Goal: Participate in discussion: Engage in conversation with other users on a specific topic

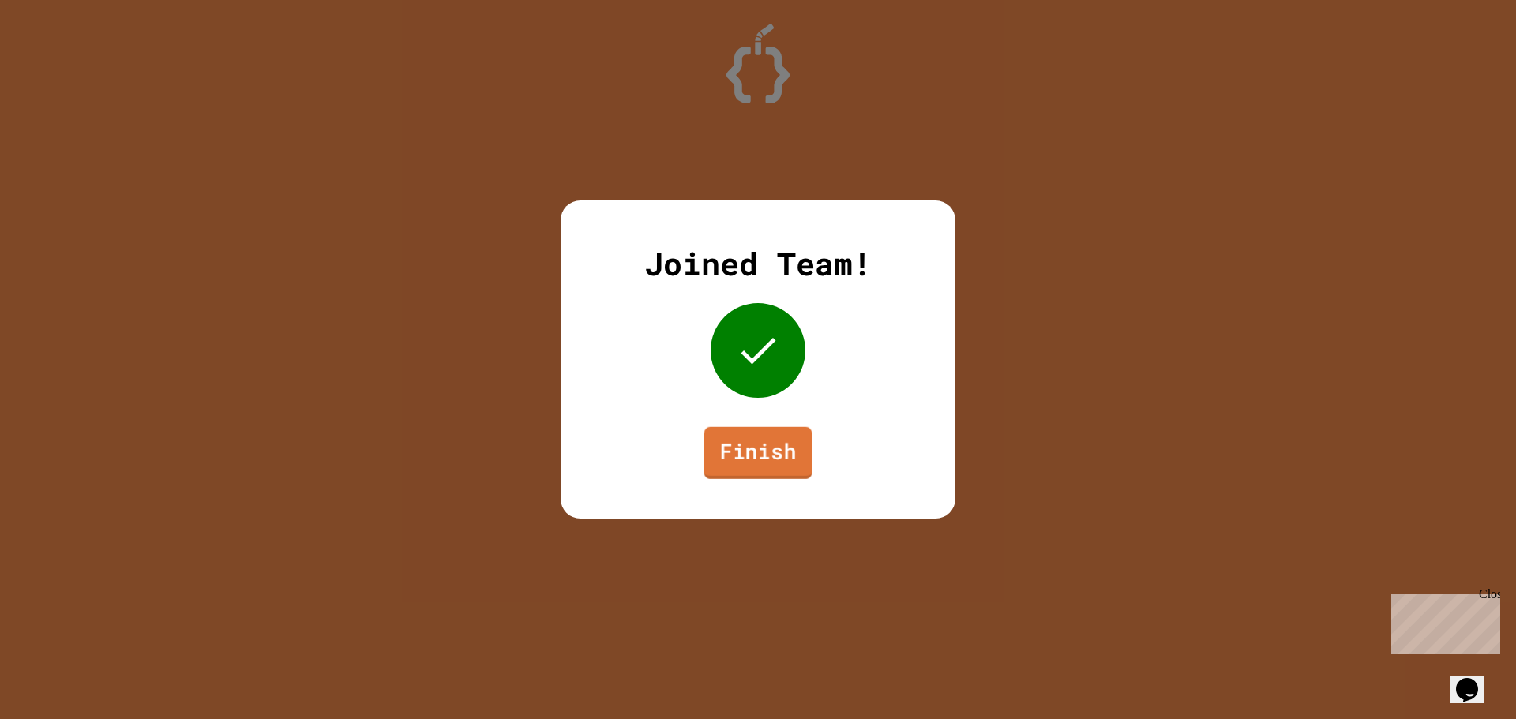
click at [754, 441] on link "Finish" at bounding box center [758, 453] width 108 height 52
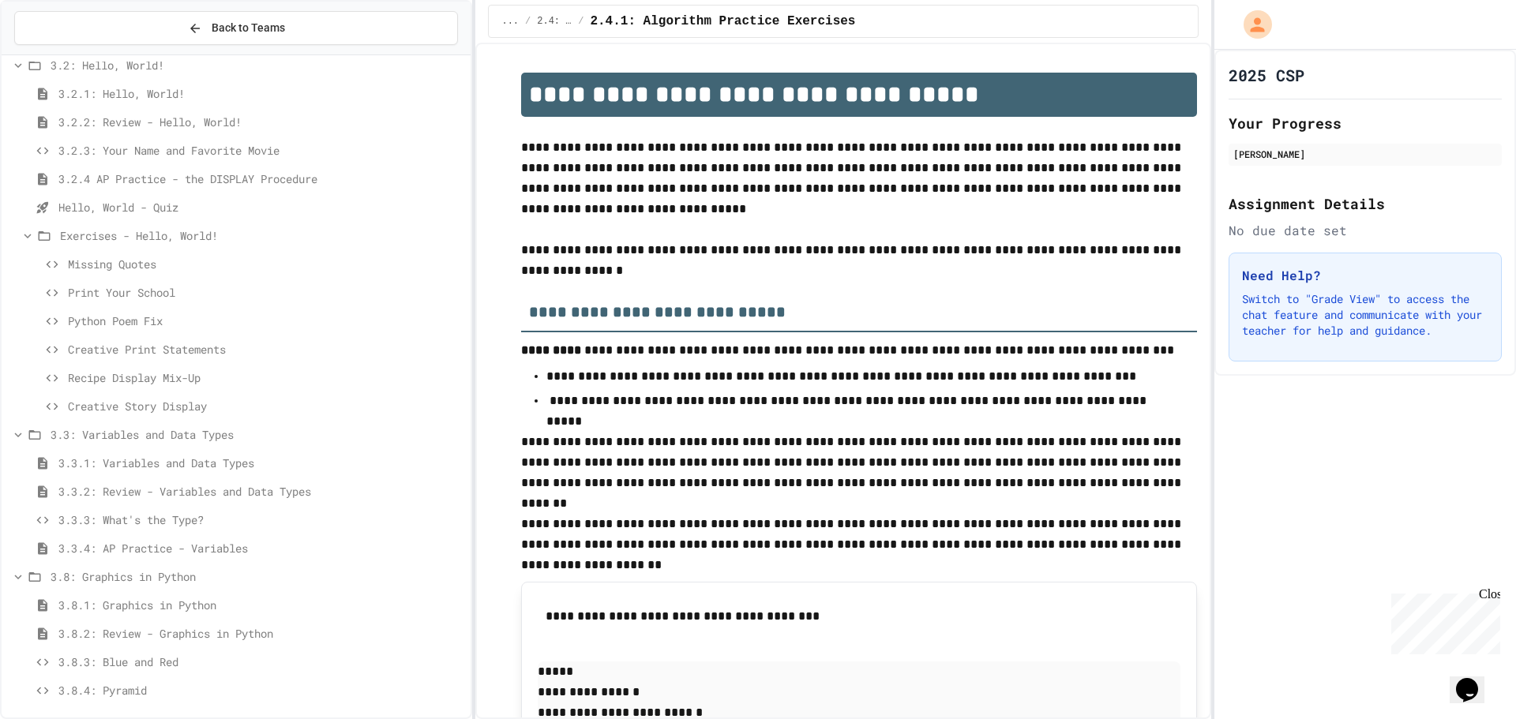
scroll to position [130, 0]
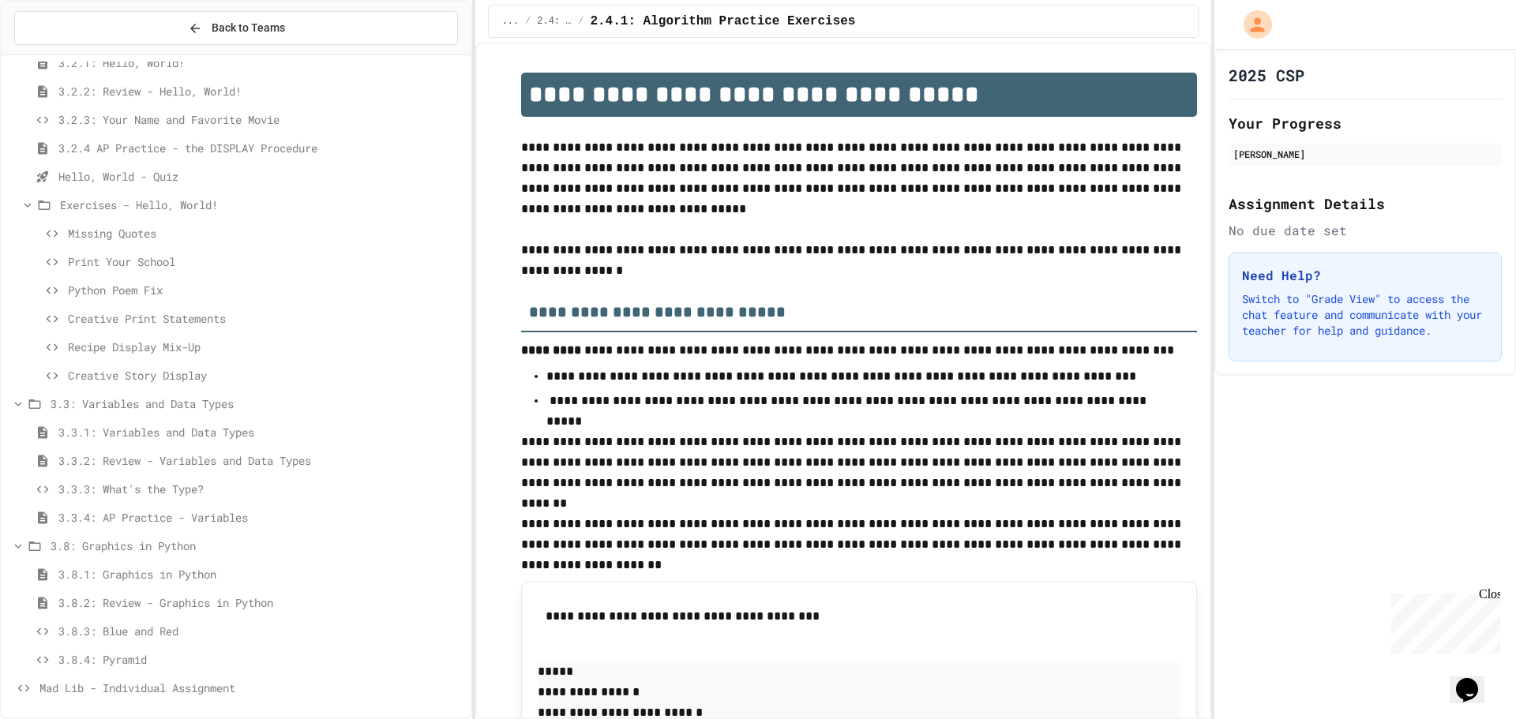
click at [211, 641] on div "3.8.3: Blue and Red" at bounding box center [236, 631] width 469 height 23
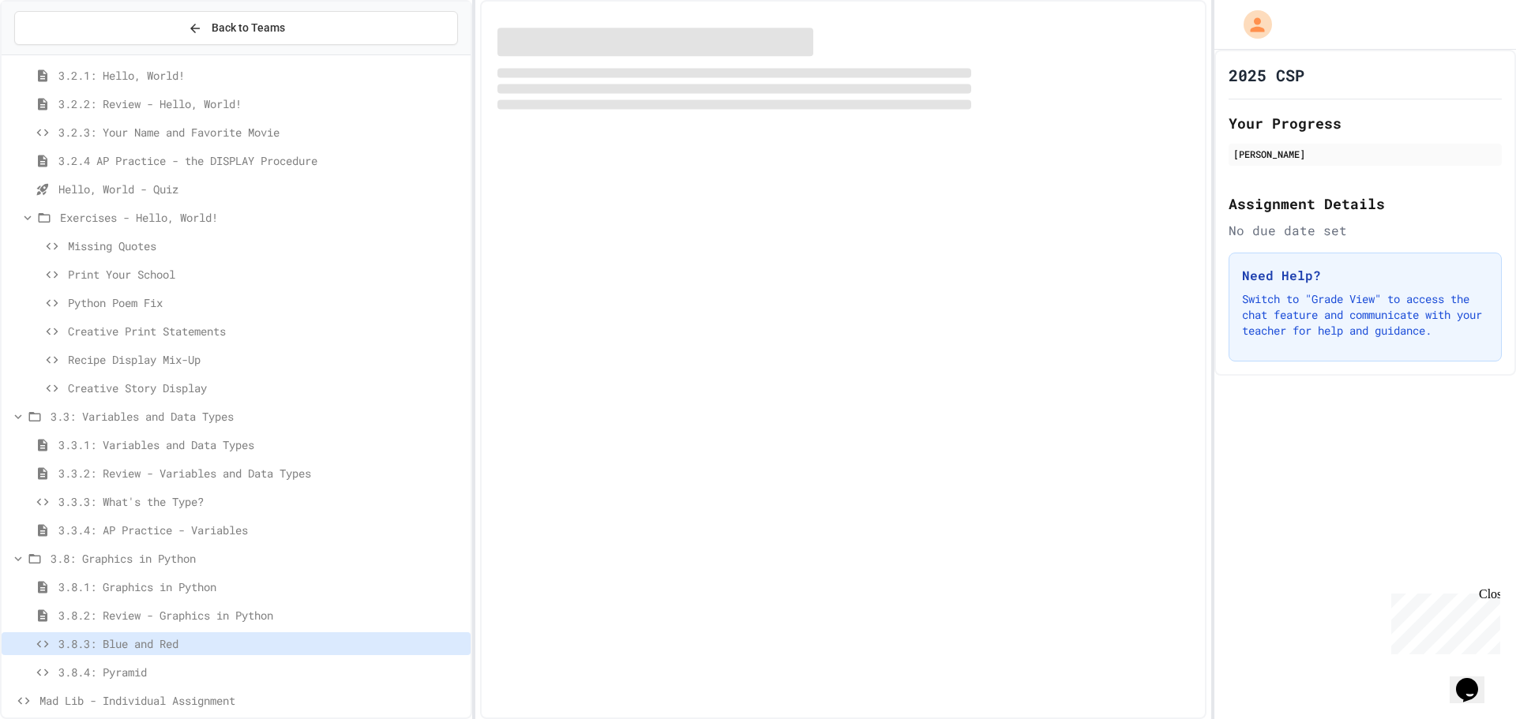
click at [210, 659] on div "3.8.3: Blue and Red" at bounding box center [236, 647] width 469 height 28
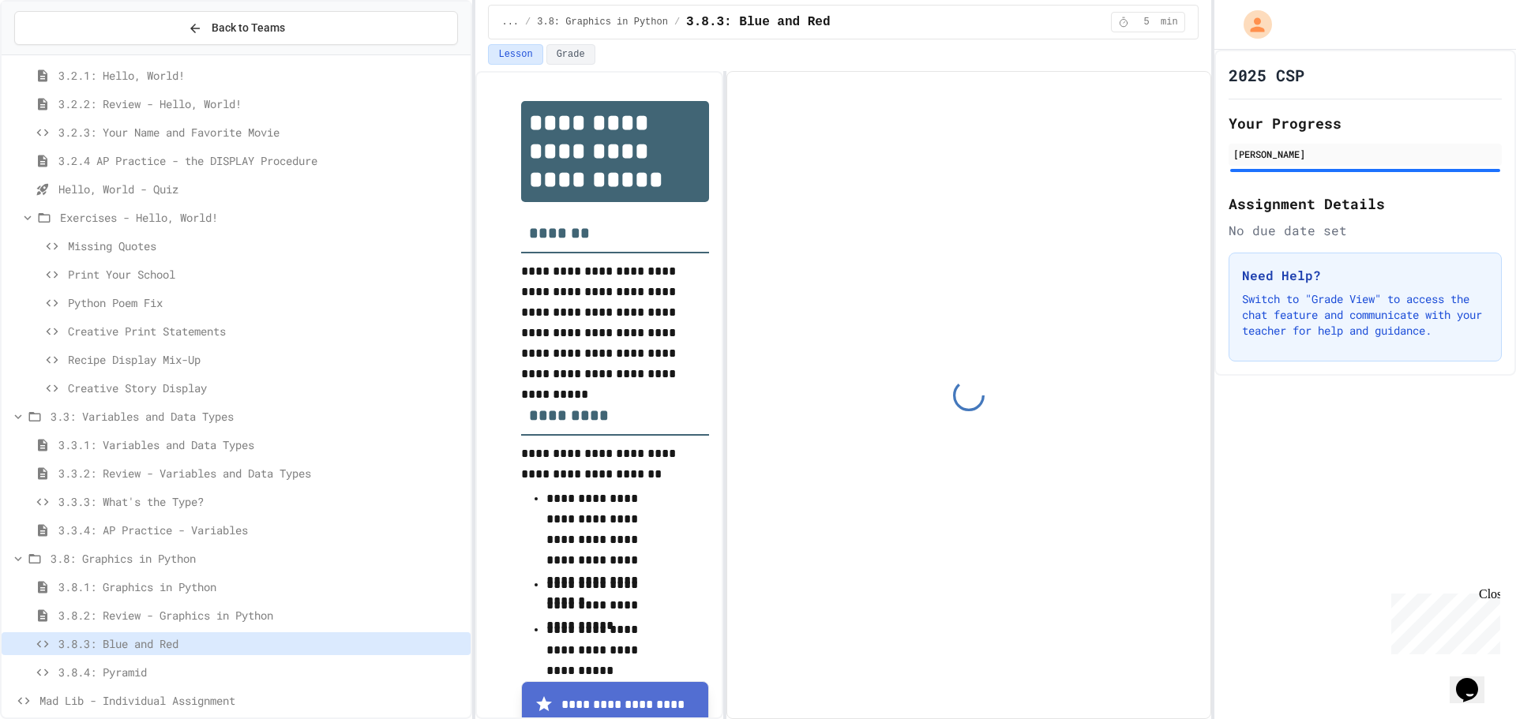
click at [210, 661] on div "3.8.4: Pyramid" at bounding box center [236, 672] width 469 height 23
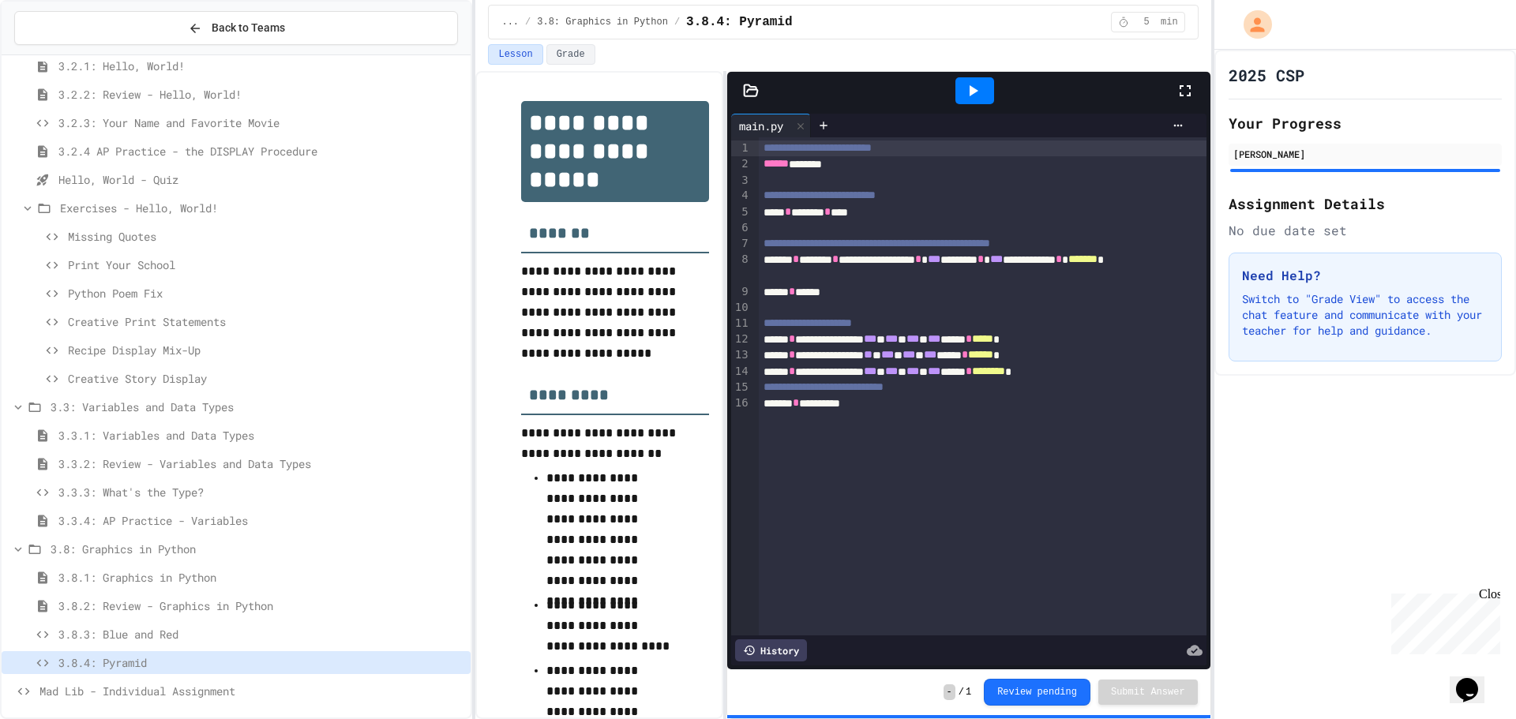
scroll to position [130, 0]
